Goal: Task Accomplishment & Management: Manage account settings

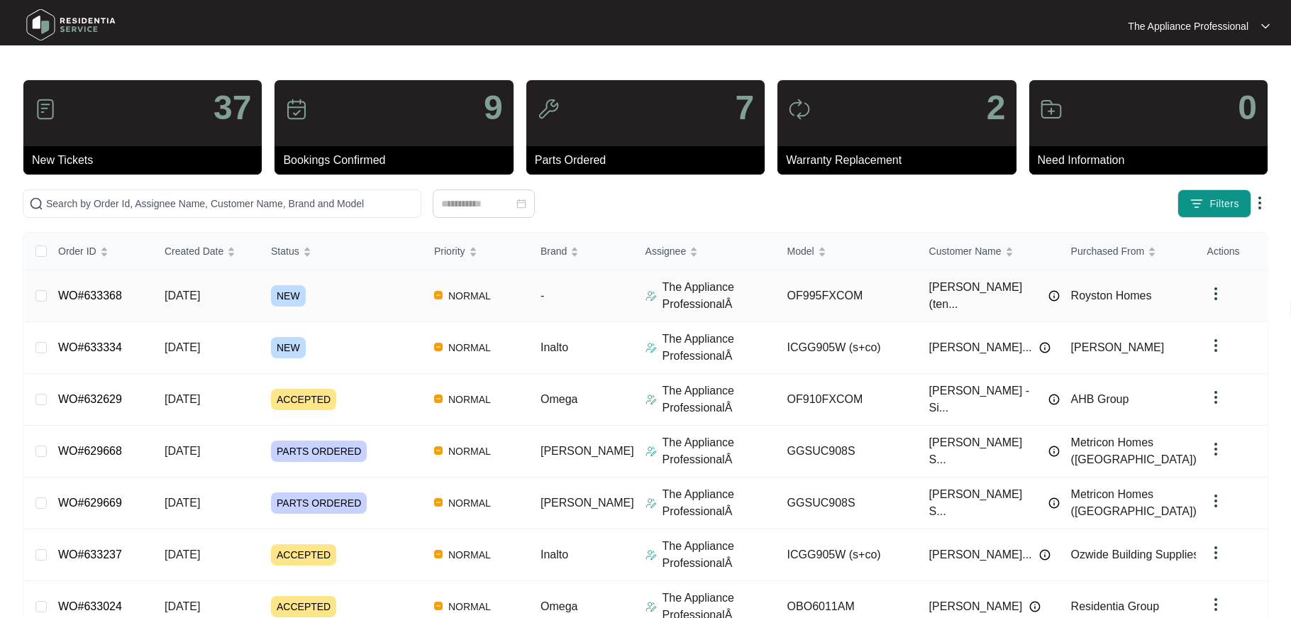
click at [117, 294] on link "WO#633368" at bounding box center [90, 295] width 64 height 12
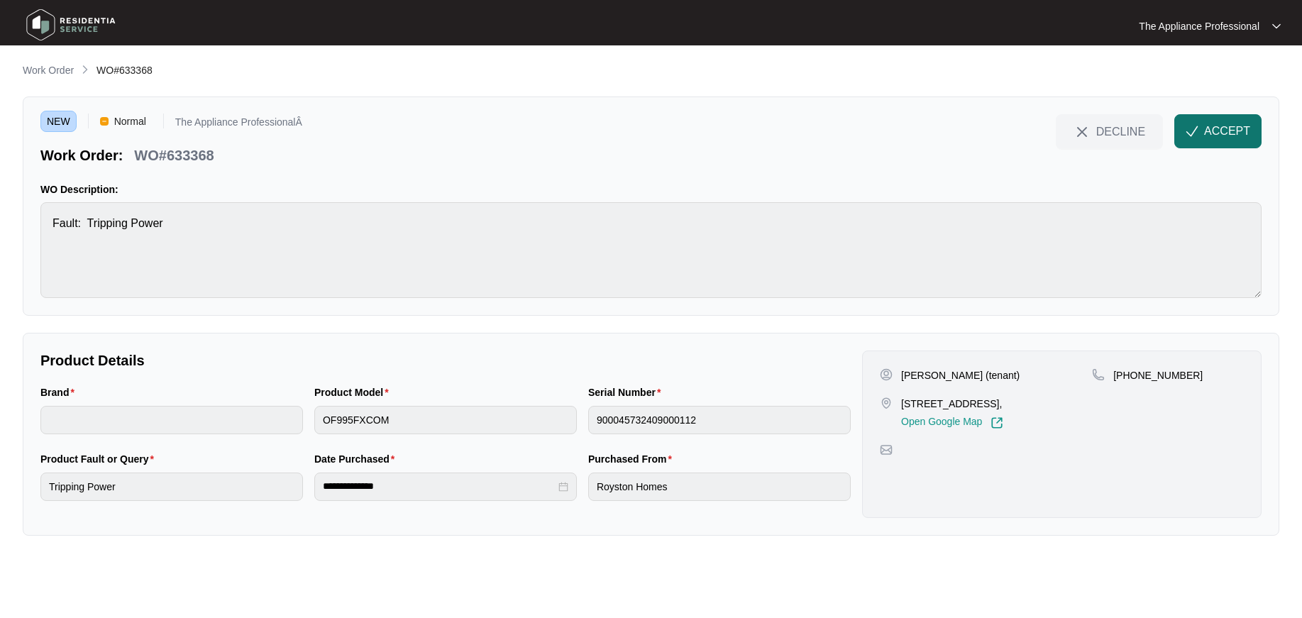
click at [1209, 128] on span "ACCEPT" at bounding box center [1227, 131] width 46 height 17
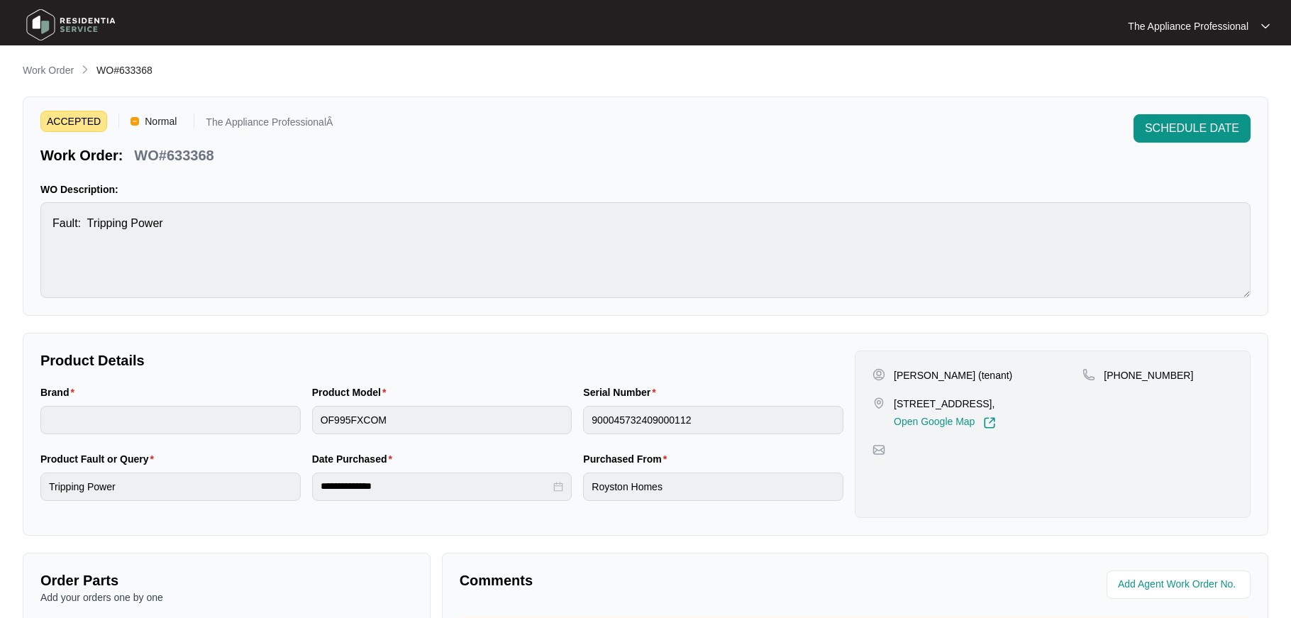
click at [40, 25] on img at bounding box center [70, 25] width 99 height 43
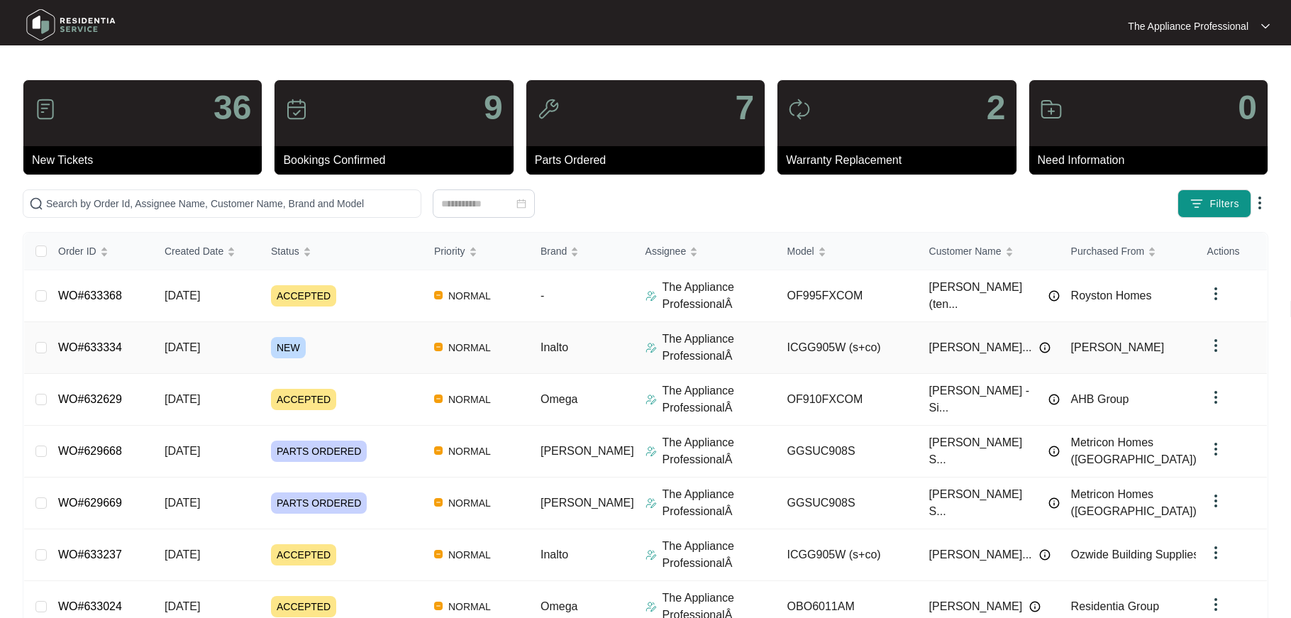
click at [119, 344] on link "WO#633334" at bounding box center [90, 347] width 64 height 12
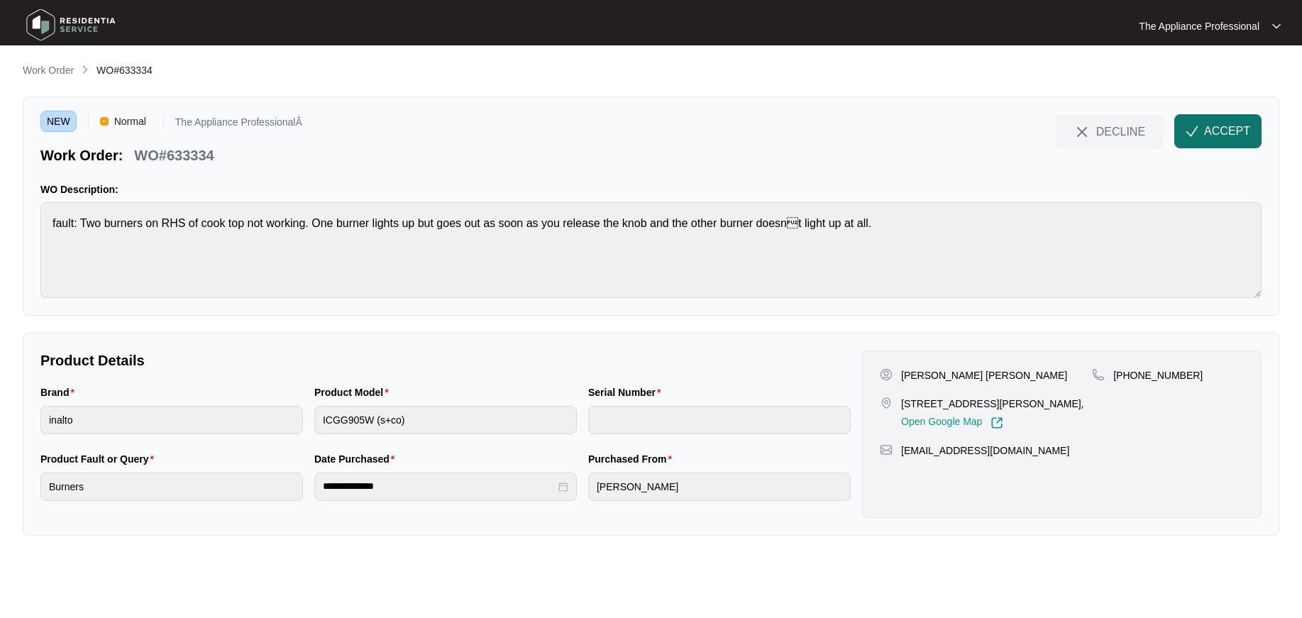
click at [1253, 131] on button "ACCEPT" at bounding box center [1217, 131] width 87 height 34
